Goal: Task Accomplishment & Management: Complete application form

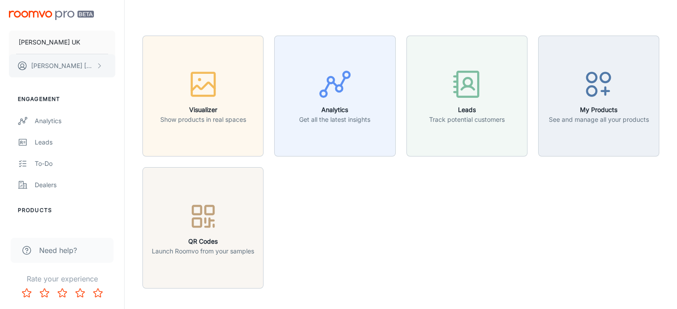
click at [69, 64] on button "[PERSON_NAME]" at bounding box center [62, 65] width 106 height 23
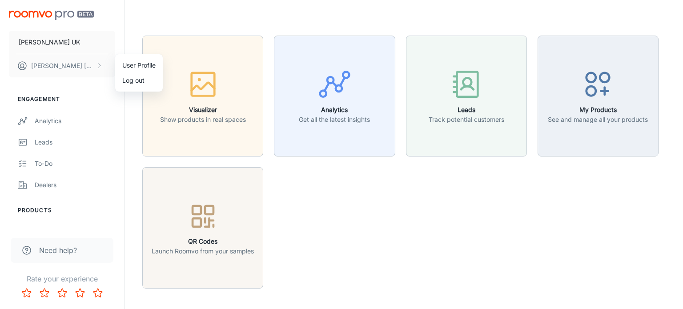
click at [131, 63] on li "User Profile" at bounding box center [139, 65] width 48 height 15
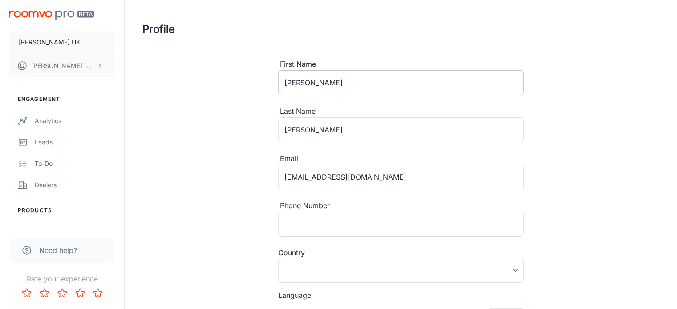
type input "[GEOGRAPHIC_DATA]"
click at [71, 69] on button "[PERSON_NAME]" at bounding box center [62, 65] width 106 height 23
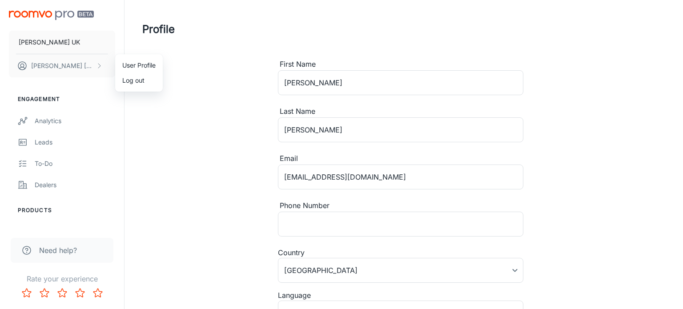
click at [132, 77] on li "Log out" at bounding box center [139, 80] width 48 height 15
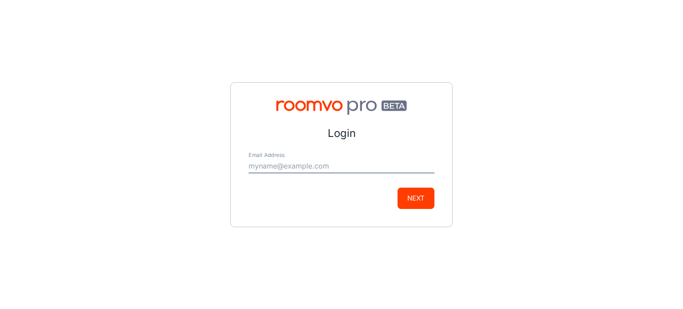
click at [320, 165] on input "Email Address" at bounding box center [342, 166] width 186 height 14
type input "[EMAIL_ADDRESS][DOMAIN_NAME]"
click at [411, 198] on button "Next" at bounding box center [416, 198] width 37 height 21
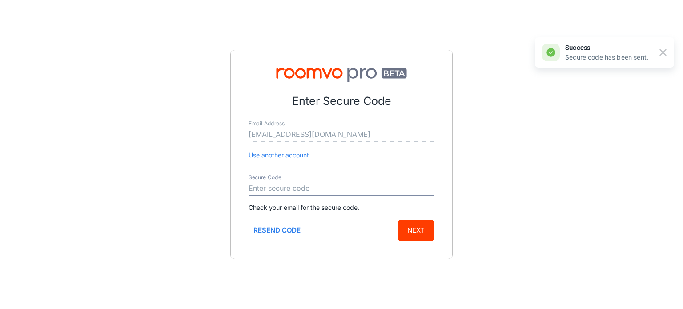
click at [301, 187] on input "Secure Code" at bounding box center [342, 188] width 186 height 14
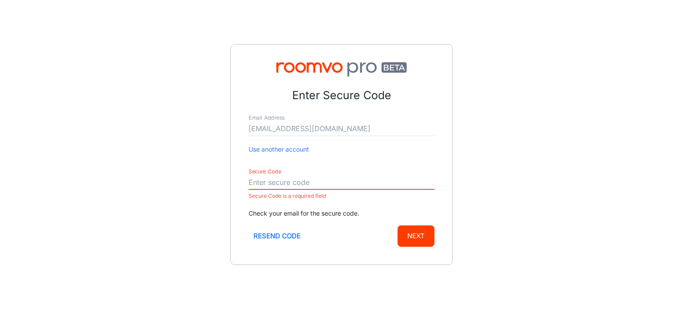
click at [288, 179] on input "Secure Code" at bounding box center [342, 183] width 186 height 14
paste input "909706"
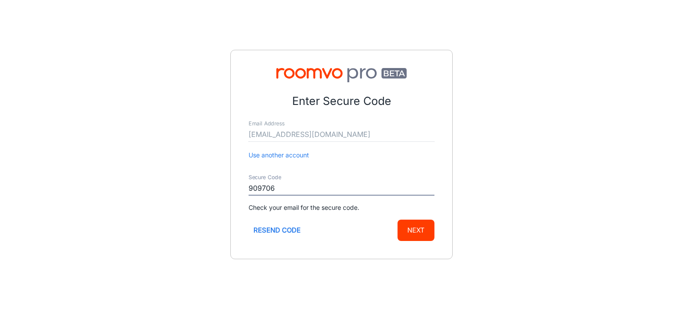
type input "909706"
click at [413, 226] on button "Next" at bounding box center [416, 230] width 37 height 21
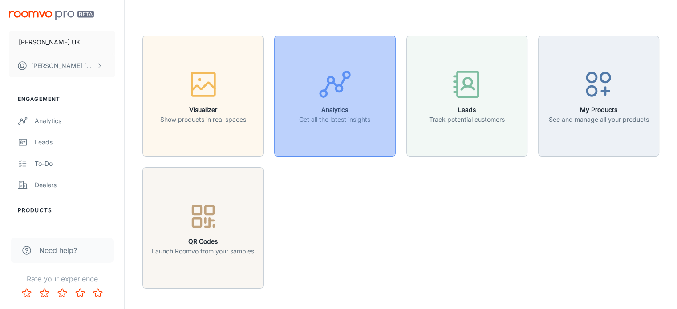
click at [316, 101] on div "button" at bounding box center [334, 86] width 71 height 37
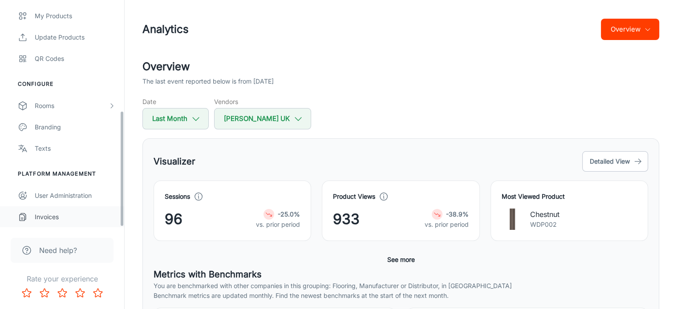
scroll to position [133, 0]
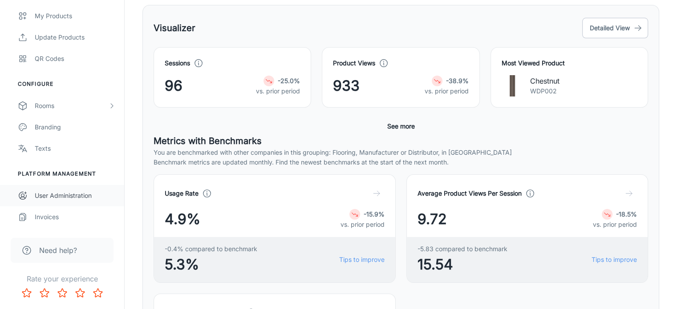
click at [59, 193] on div "User Administration" at bounding box center [75, 196] width 81 height 10
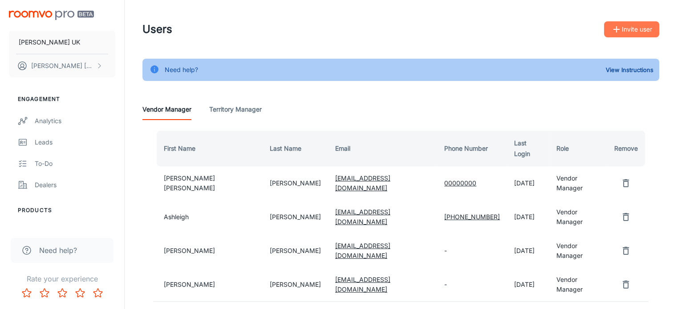
click at [640, 24] on button "Invite user" at bounding box center [631, 29] width 55 height 16
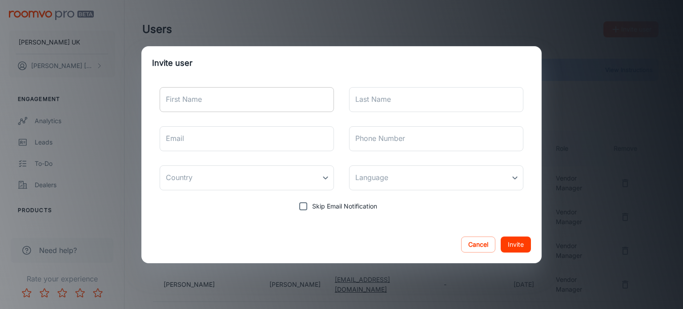
click at [279, 102] on input "First Name" at bounding box center [247, 99] width 174 height 25
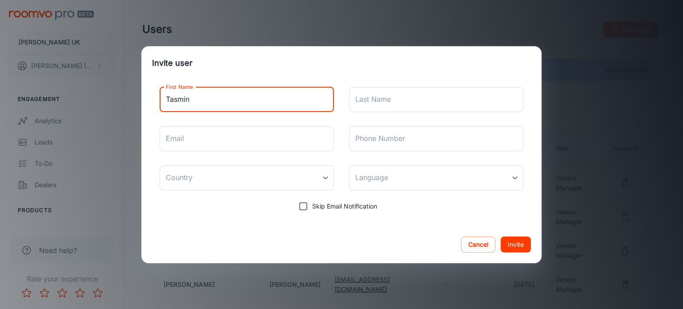
type input "Tasmin"
click at [387, 104] on input "Last Name" at bounding box center [436, 99] width 174 height 25
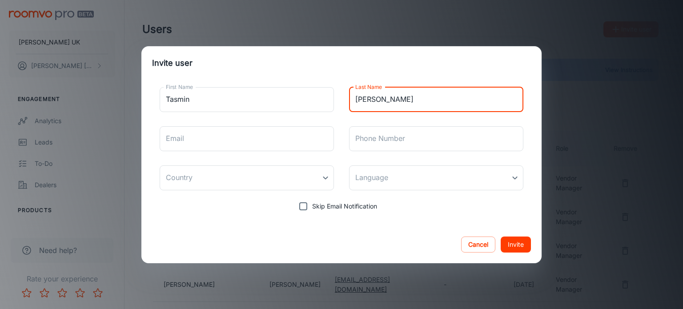
type input "[PERSON_NAME]"
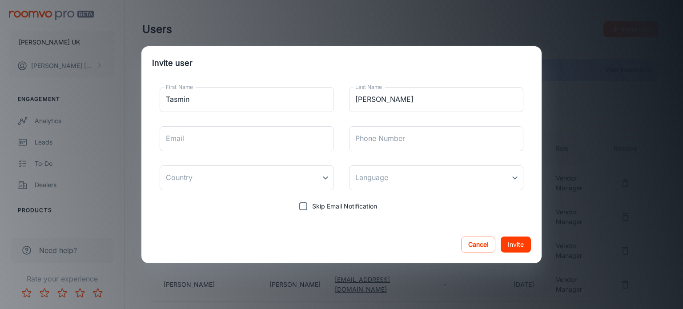
click at [206, 124] on div "First Name Tasmin First Name Last Name [PERSON_NAME] Last Name Email Email Phon…" at bounding box center [341, 147] width 379 height 135
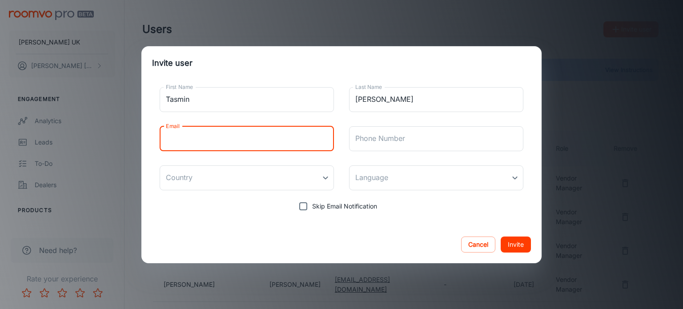
click at [207, 136] on input "Email" at bounding box center [247, 138] width 174 height 25
type input "r"
type input "[EMAIL_ADDRESS][DOMAIN_NAME]"
click at [317, 182] on body "[PERSON_NAME] UK [PERSON_NAME] Engagement Analytics Leads To-do Dealers Product…" at bounding box center [341, 154] width 683 height 309
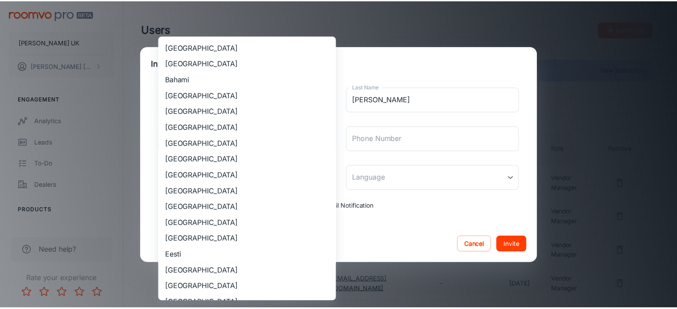
scroll to position [807, 0]
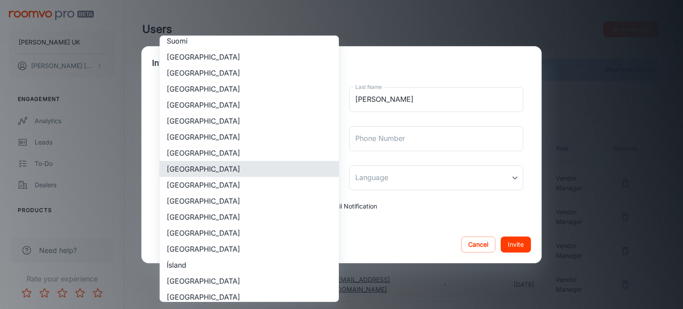
click at [224, 186] on li "[GEOGRAPHIC_DATA]" at bounding box center [249, 185] width 179 height 16
type input "[GEOGRAPHIC_DATA]"
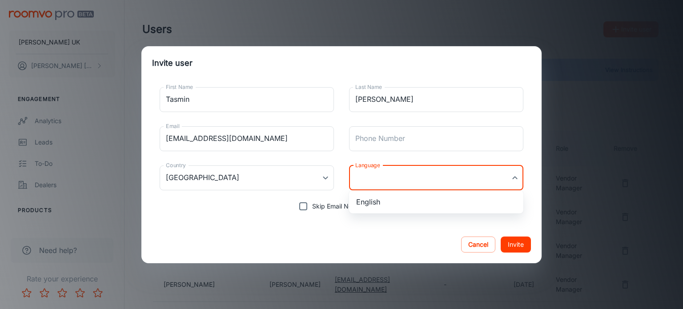
click at [377, 177] on body "[PERSON_NAME] UK [PERSON_NAME] Engagement Analytics Leads To-do Dealers Product…" at bounding box center [341, 154] width 683 height 309
click at [384, 200] on li "English" at bounding box center [436, 202] width 174 height 16
type input "en-[GEOGRAPHIC_DATA]"
click at [524, 245] on button "Invite" at bounding box center [516, 245] width 30 height 16
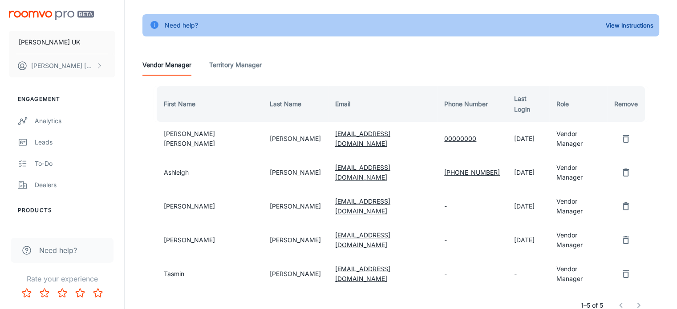
scroll to position [82, 0]
